Goal: Answer question/provide support: Share knowledge or assist other users

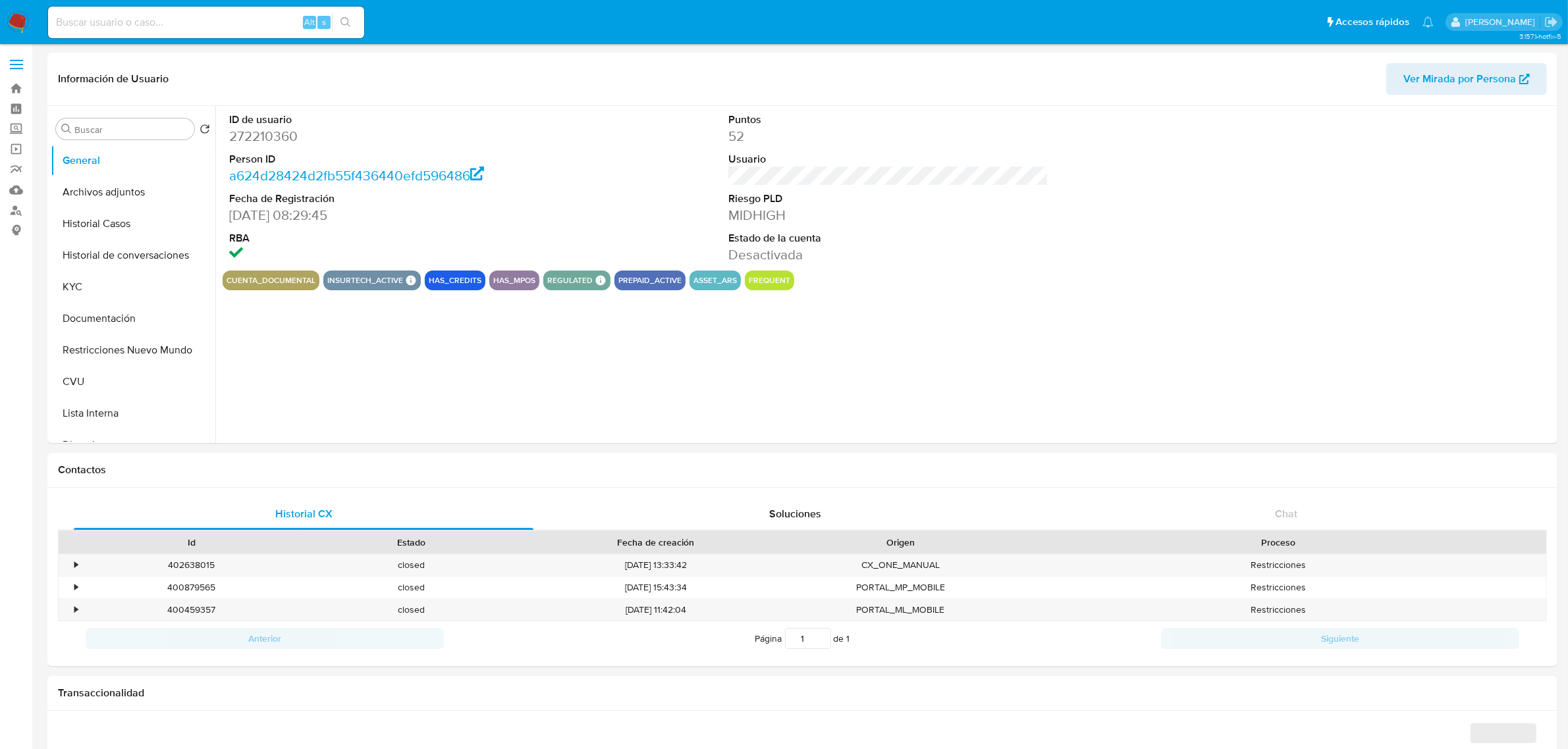
select select "10"
click at [136, 192] on button "Archivos adjuntos" at bounding box center [127, 192] width 154 height 32
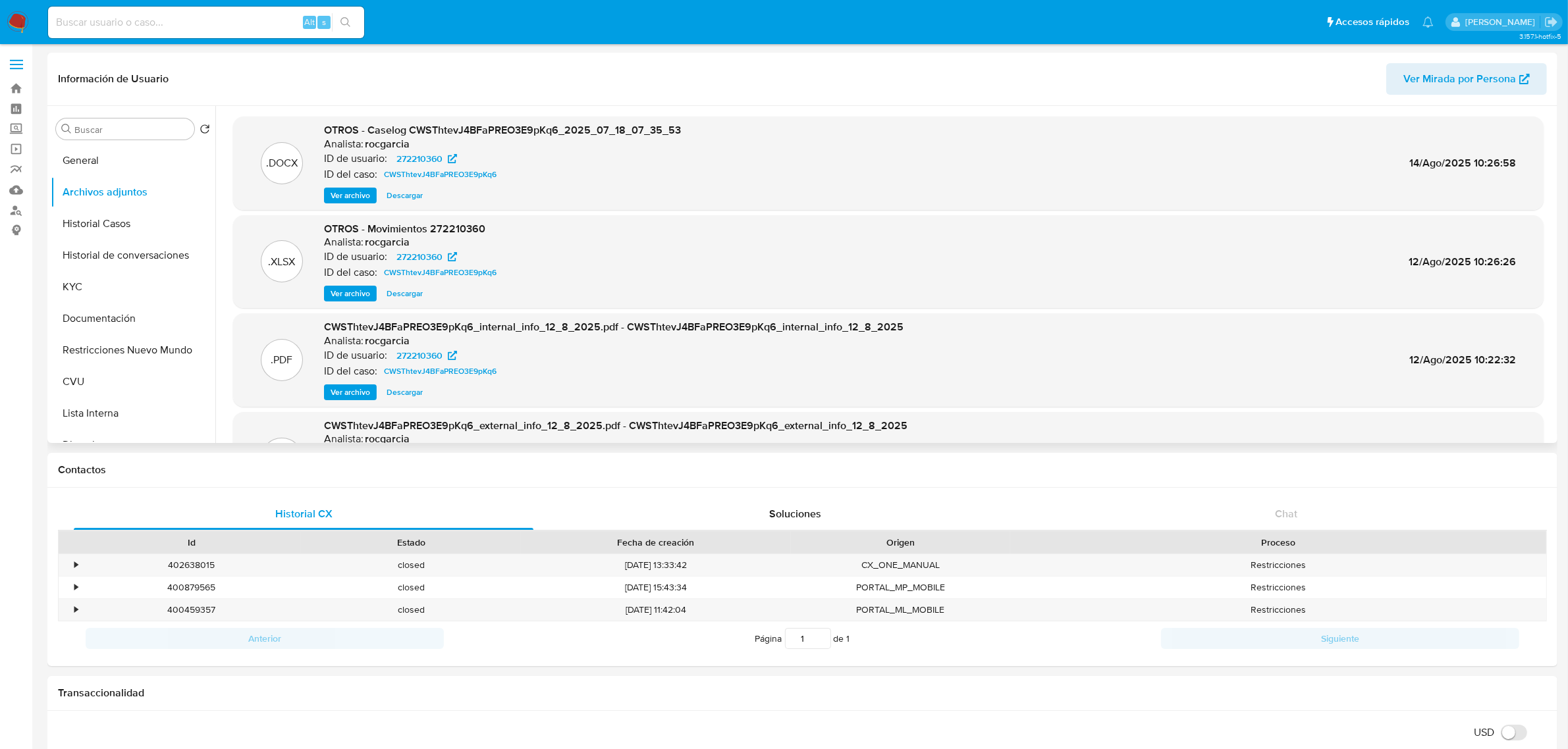
click at [340, 198] on span "Ver archivo" at bounding box center [350, 195] width 40 height 13
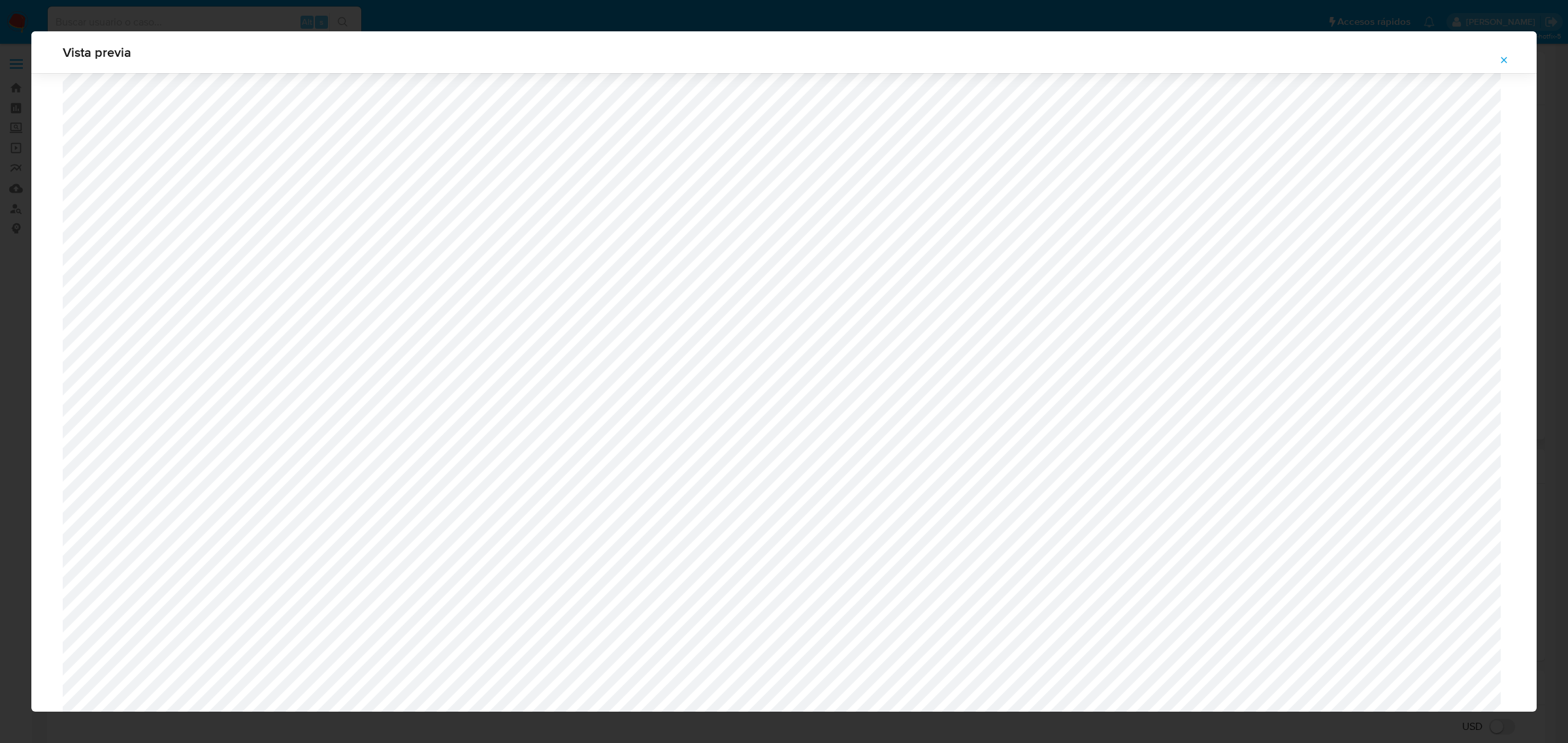
scroll to position [952, 0]
click at [1503, 63] on icon "Attachment preview" at bounding box center [1504, 60] width 11 height 11
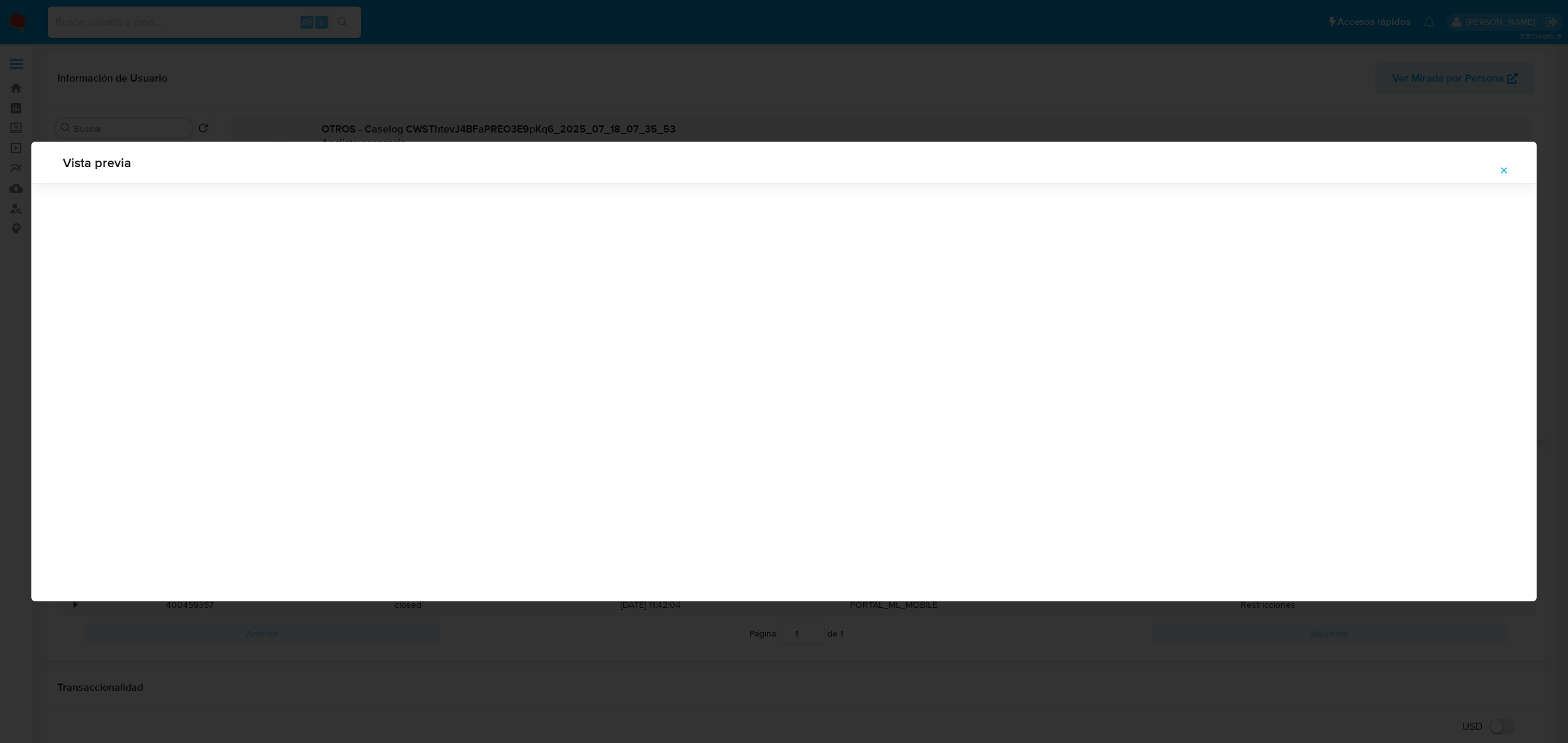
scroll to position [0, 0]
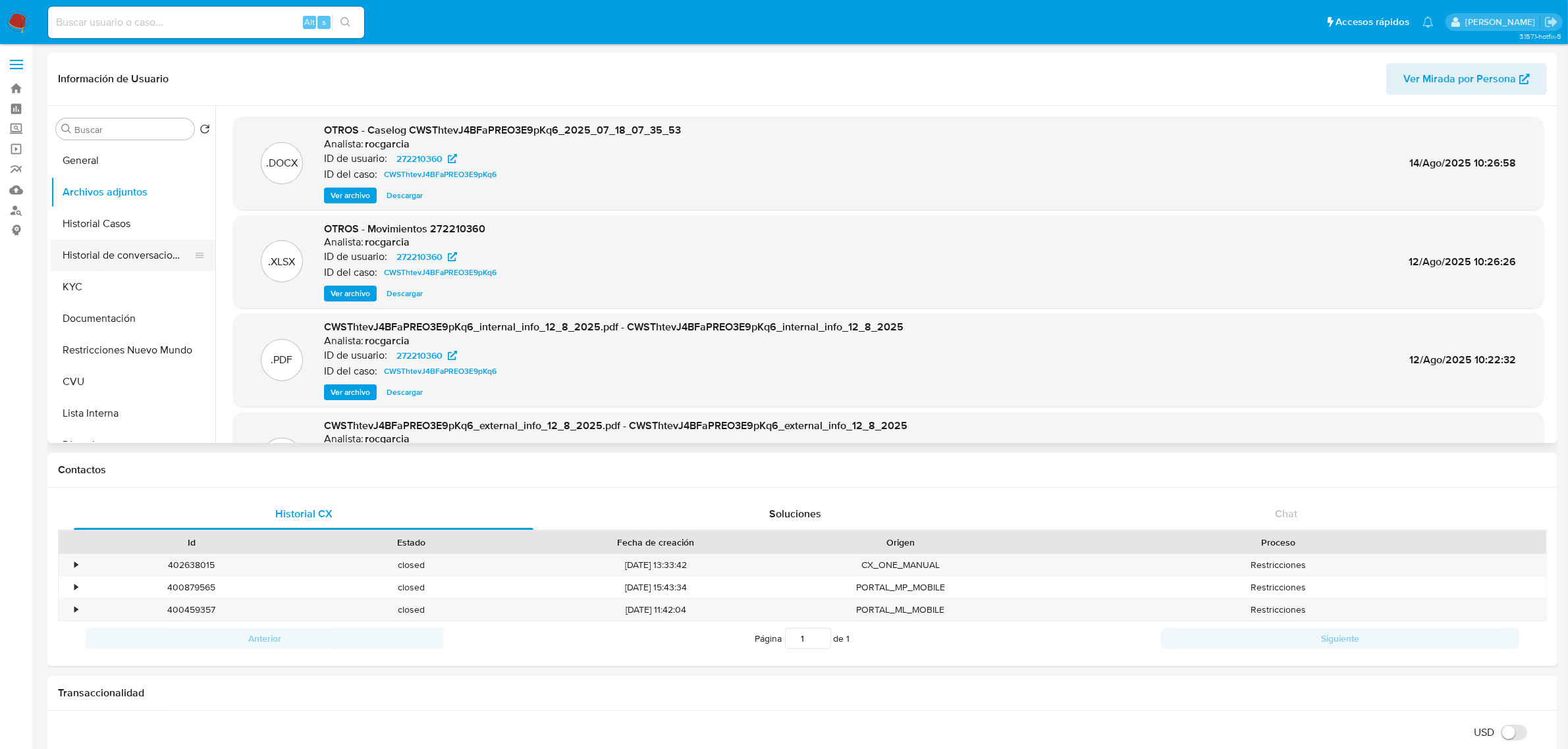
click at [120, 249] on button "Historial de conversaciones" at bounding box center [127, 255] width 154 height 32
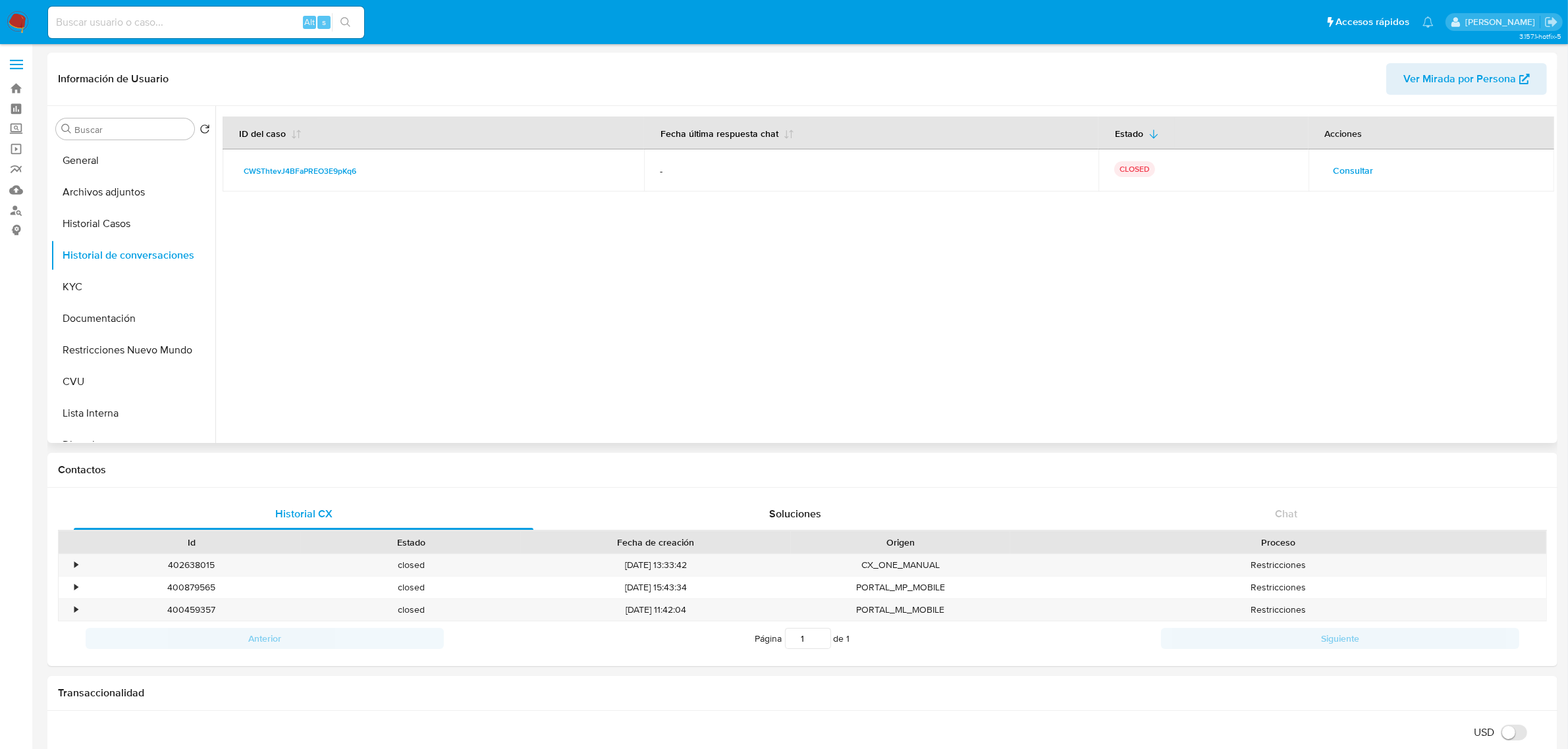
click at [1367, 171] on span "Consultar" at bounding box center [1353, 170] width 40 height 18
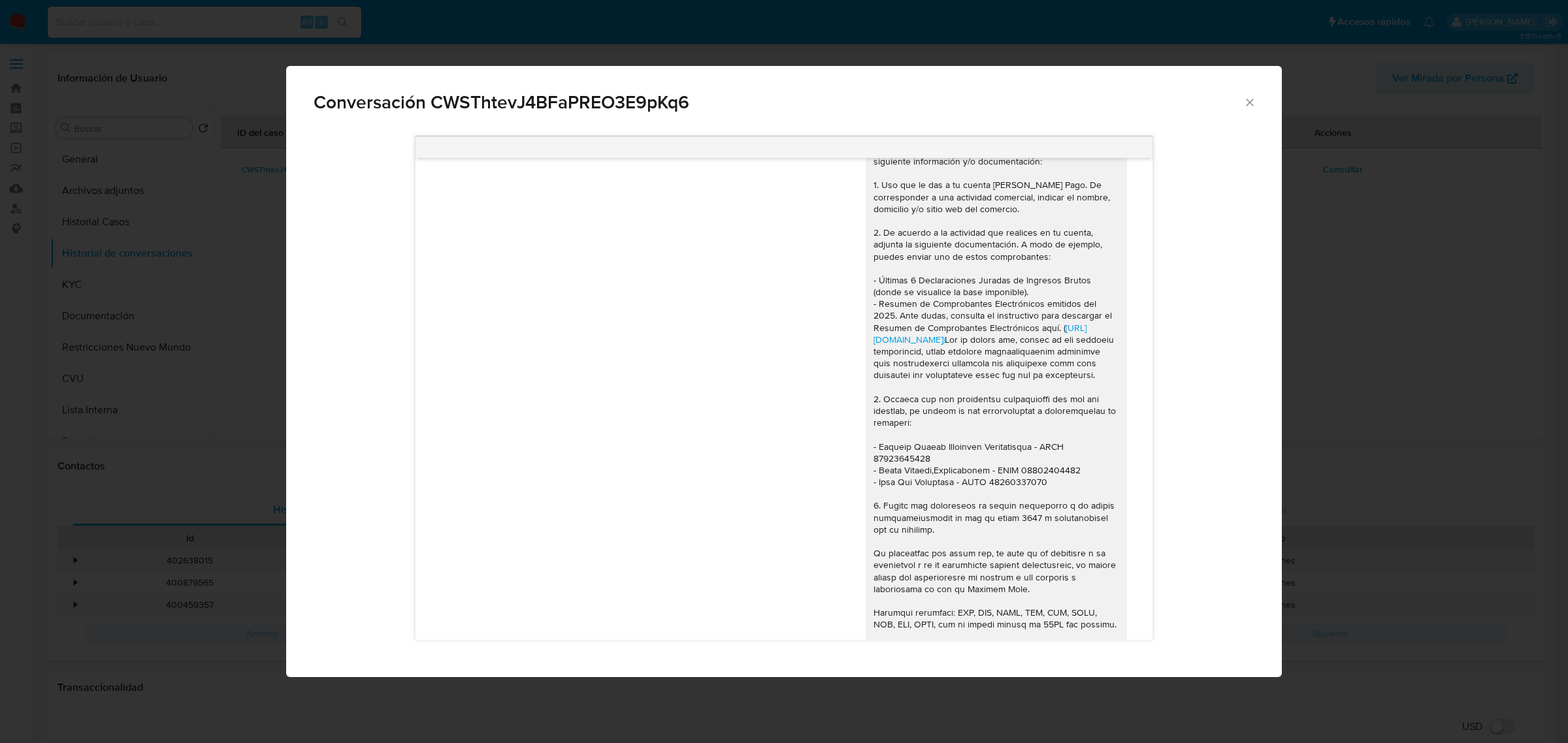
scroll to position [1144, 0]
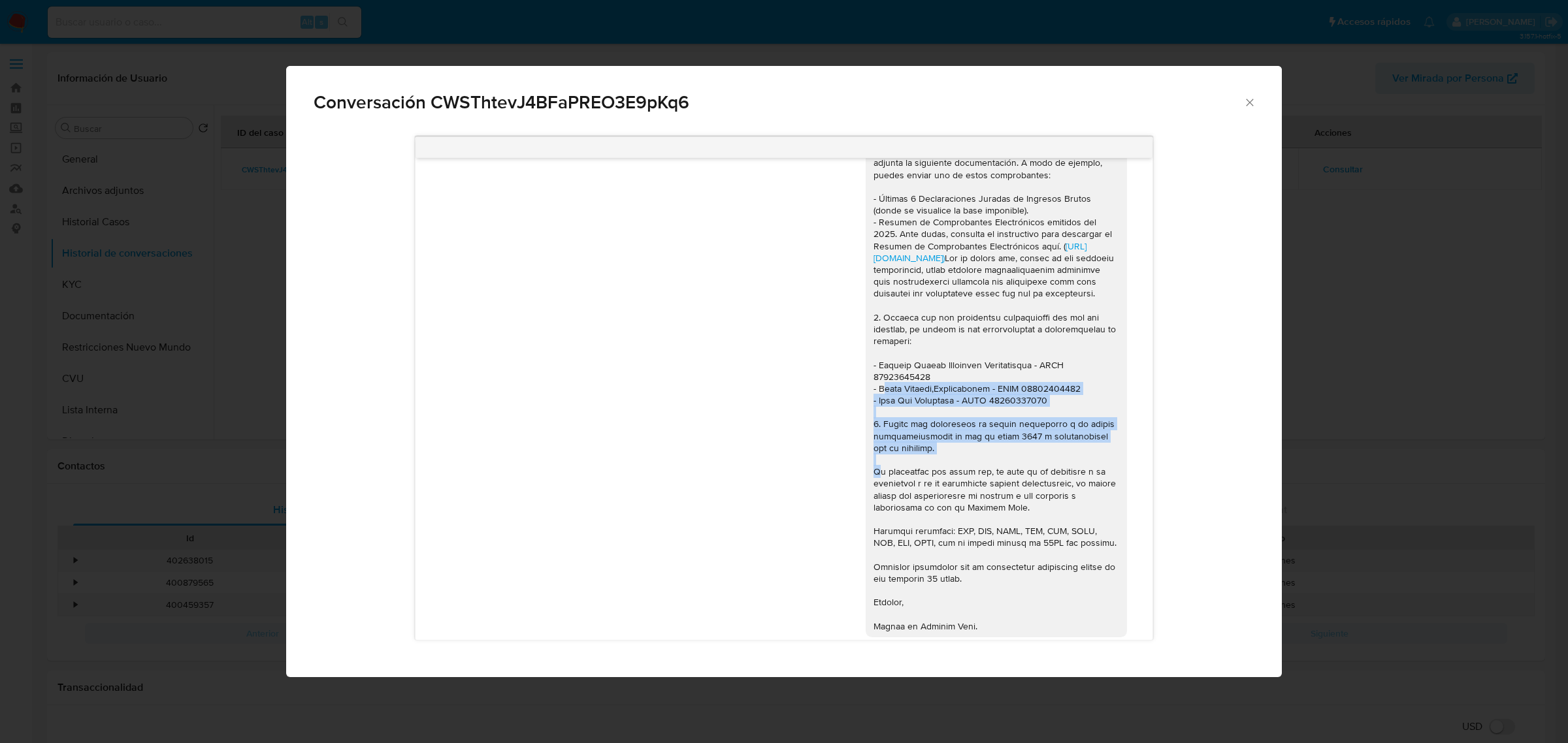
drag, startPoint x: 942, startPoint y: 506, endPoint x: 864, endPoint y: 441, distance: 101.5
click at [873, 441] on div "Hola, [PERSON_NAME], En función de las operaciones registradas en tu cuenta [PE…" at bounding box center [996, 329] width 246 height 606
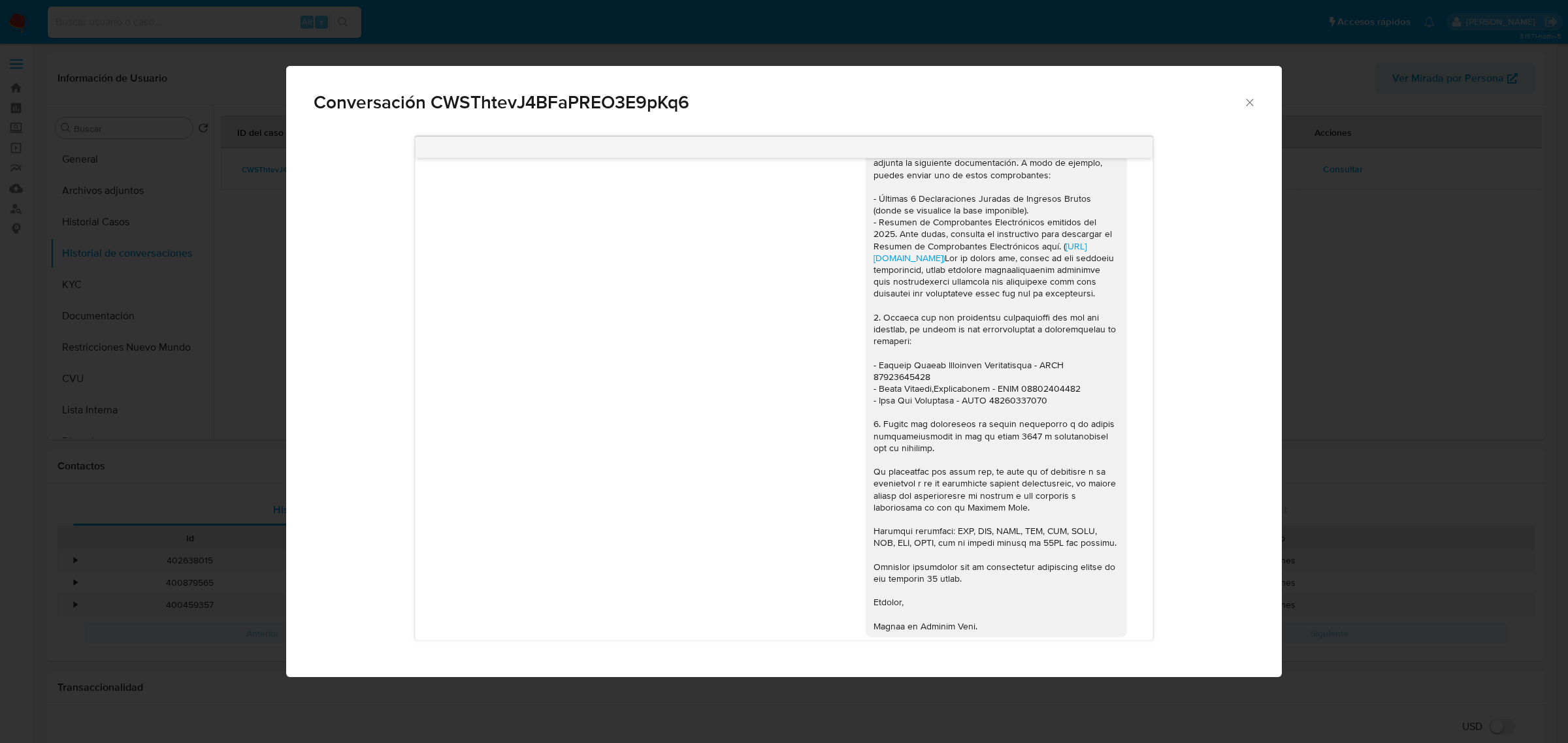
click at [873, 365] on div "Hola, [PERSON_NAME], En función de las operaciones registradas en tu cuenta [PE…" at bounding box center [996, 329] width 246 height 606
click at [873, 365] on div "Hola, [PERSON_NAME], En función de las operaciones registradas en tu cuenta [PE…" at bounding box center [996, 329] width 246 height 606
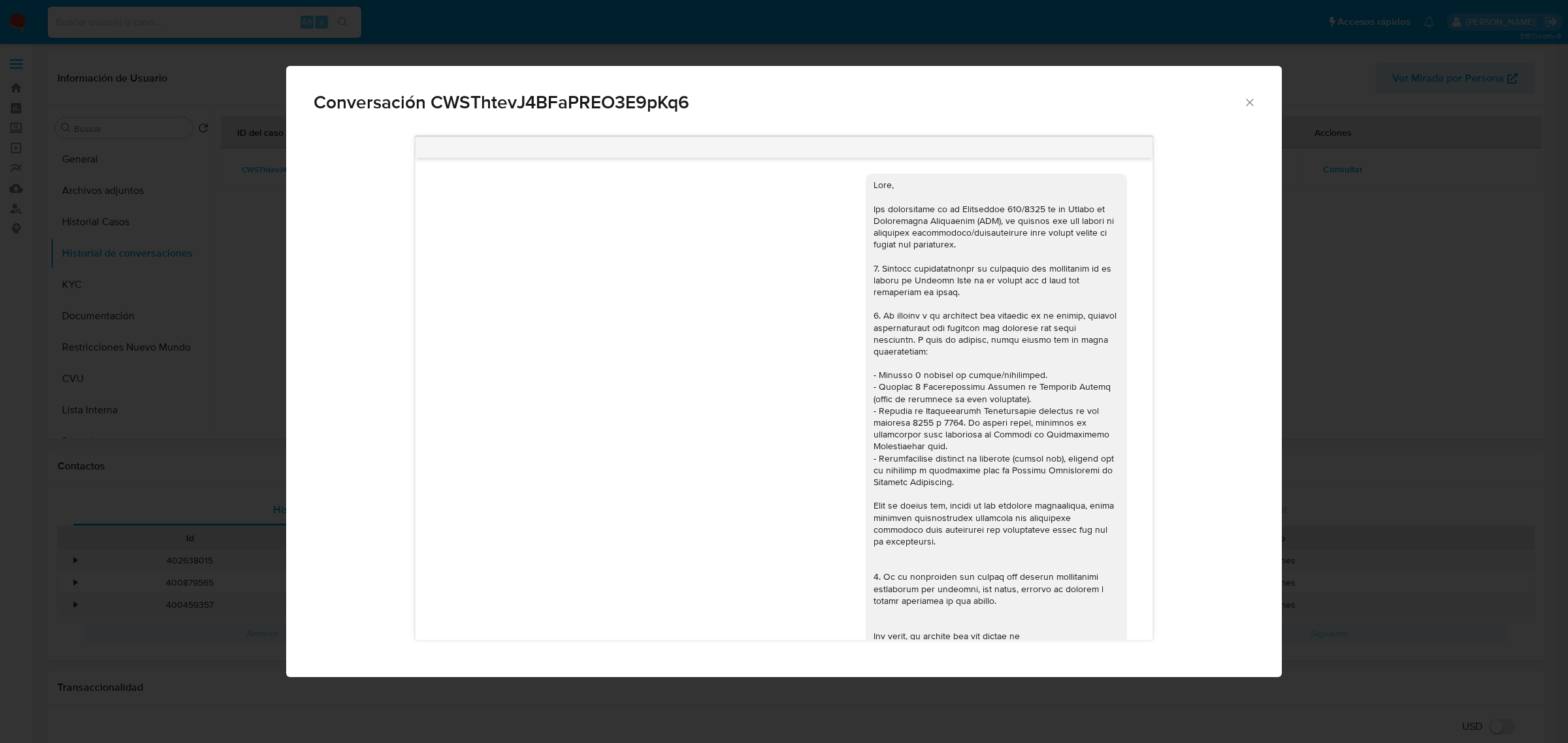
select select "10"
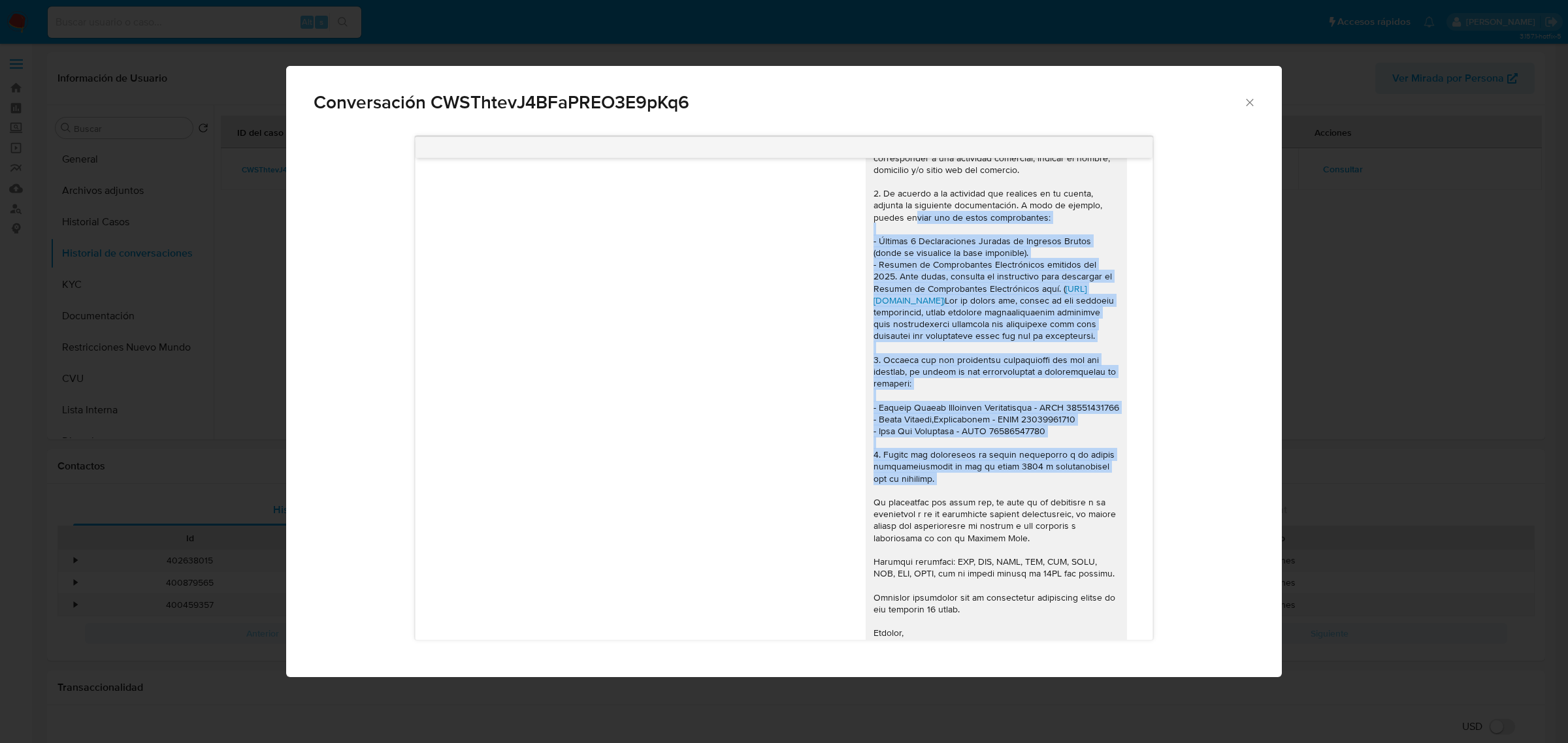
scroll to position [1062, 0]
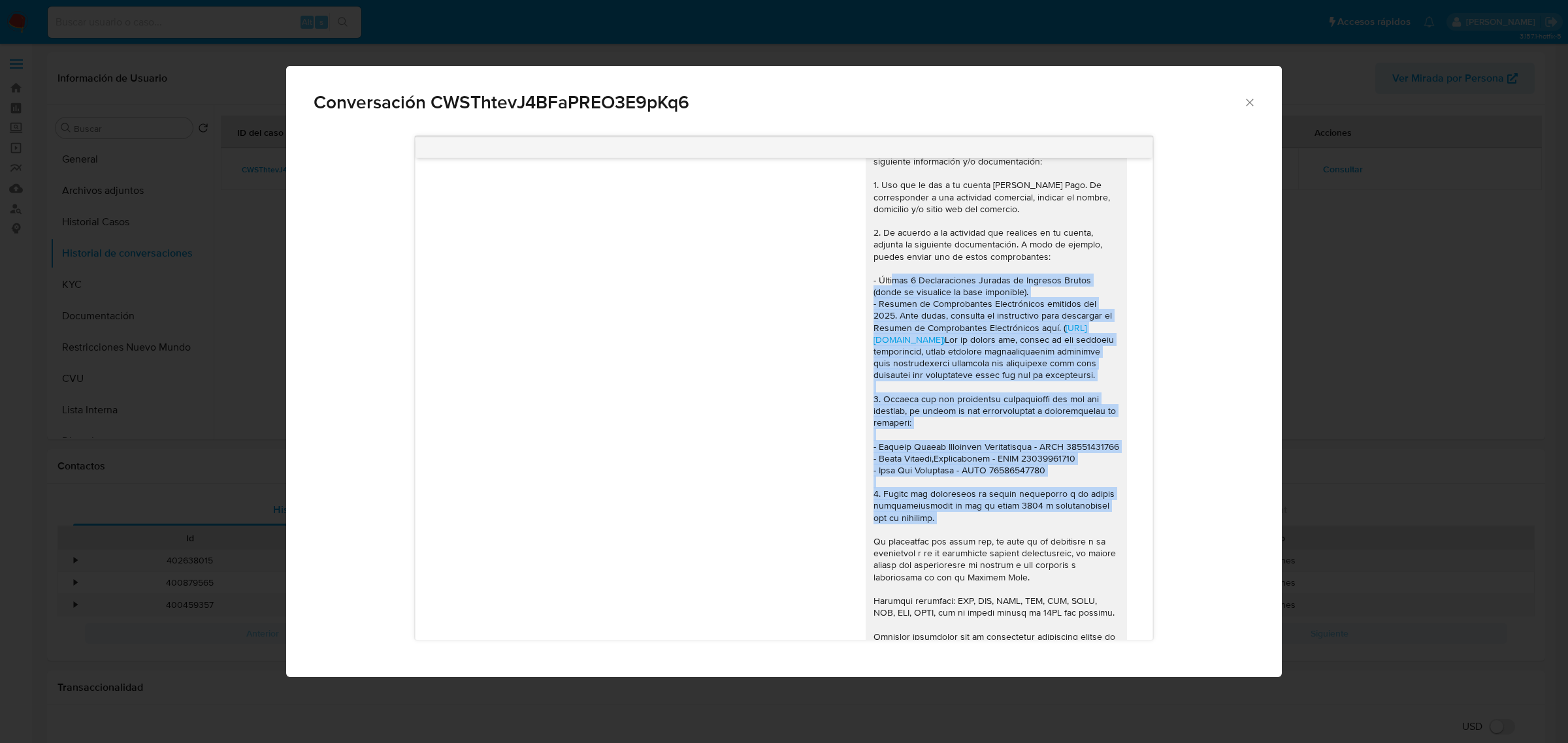
drag, startPoint x: 942, startPoint y: 496, endPoint x: 858, endPoint y: 302, distance: 211.4
click at [866, 302] on div "Hola, [PERSON_NAME], En función de las operaciones registradas en tu cuenta [PE…" at bounding box center [996, 404] width 261 height 604
copy div "- Últimas 6 Declaraciones Juradas de Ingresos Brutos (donde se visualice la bas…"
click at [1253, 100] on icon "Cerrar" at bounding box center [1250, 103] width 13 height 13
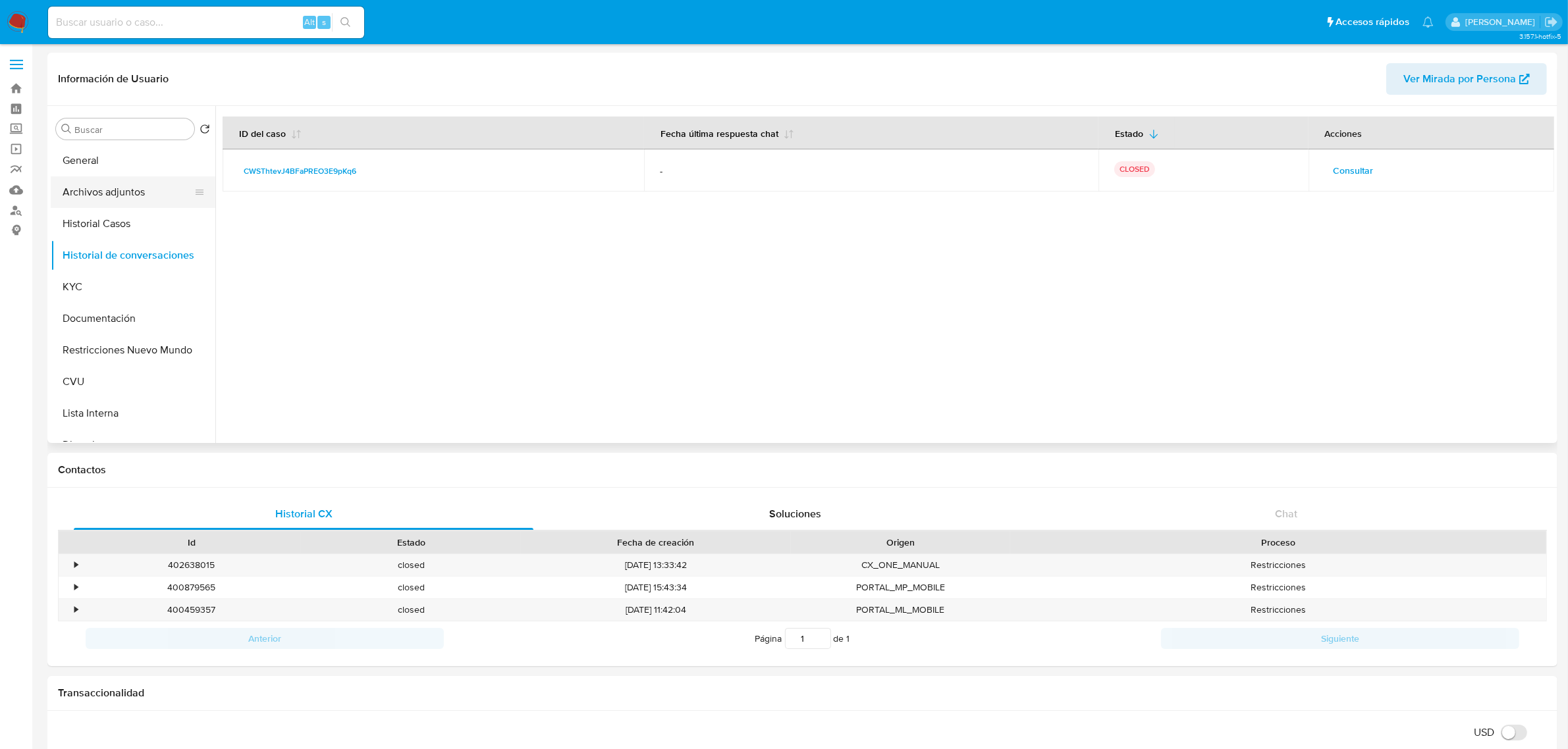
click at [135, 195] on button "Archivos adjuntos" at bounding box center [127, 192] width 154 height 32
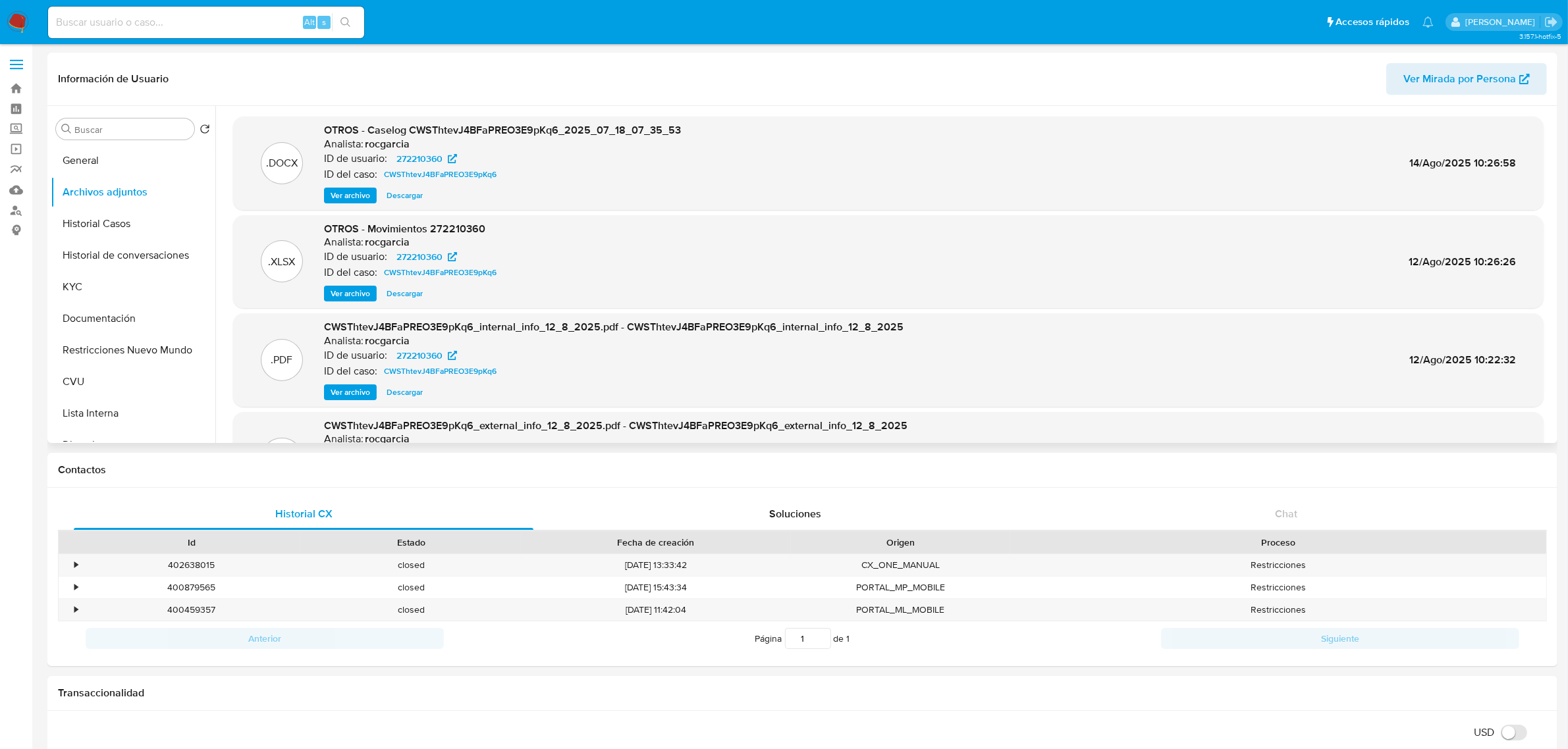
click at [353, 198] on span "Ver archivo" at bounding box center [350, 195] width 40 height 13
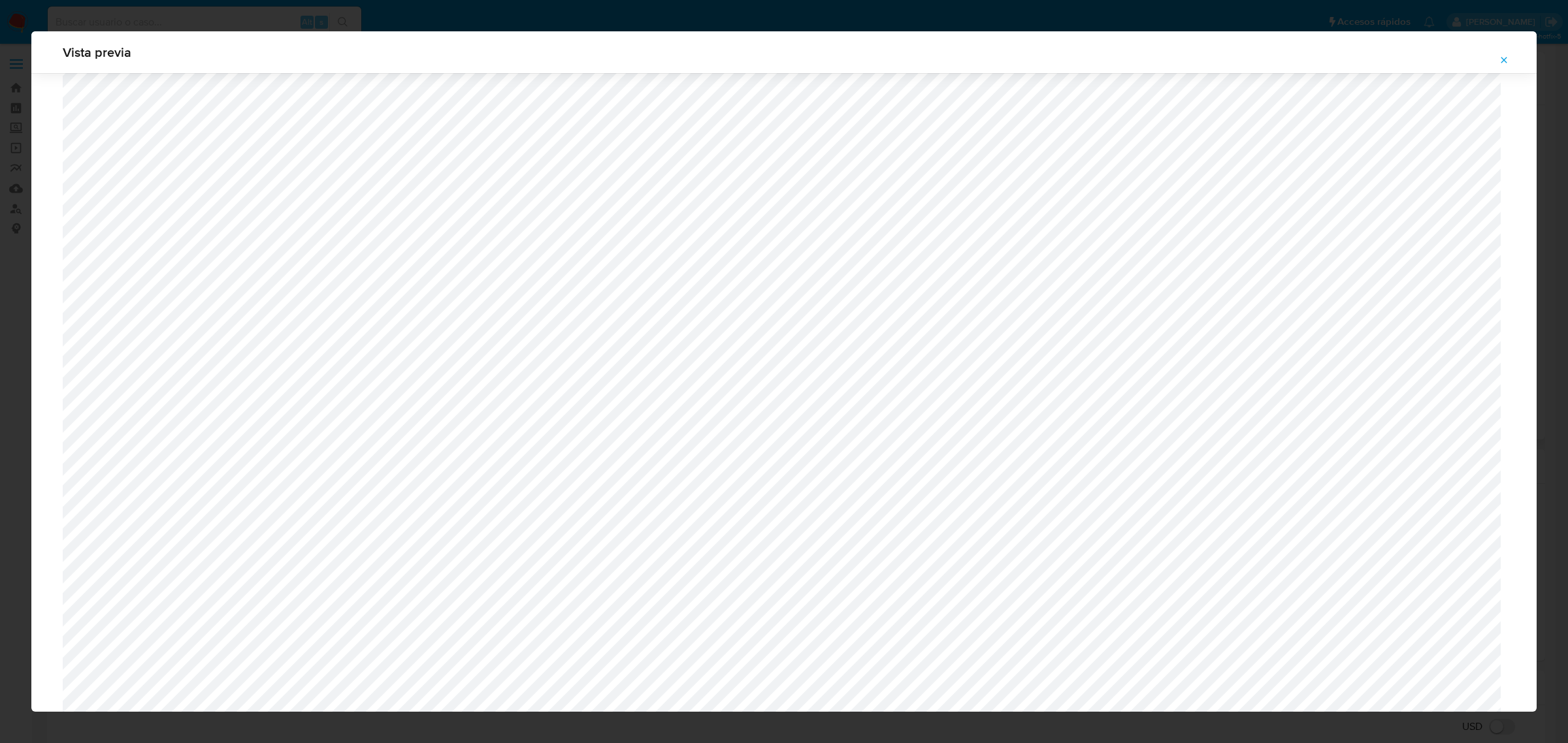
scroll to position [790, 0]
